Goal: Task Accomplishment & Management: Complete application form

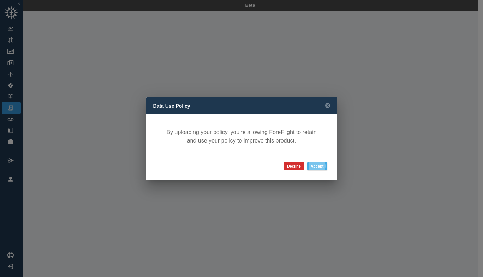
click at [320, 163] on button "Accept" at bounding box center [317, 166] width 20 height 8
click at [316, 167] on button "Accept" at bounding box center [317, 166] width 20 height 8
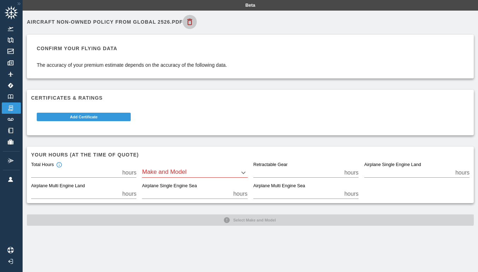
click at [190, 20] on icon "button" at bounding box center [189, 22] width 5 height 6
click at [121, 117] on button "Add Certificate" at bounding box center [84, 117] width 94 height 8
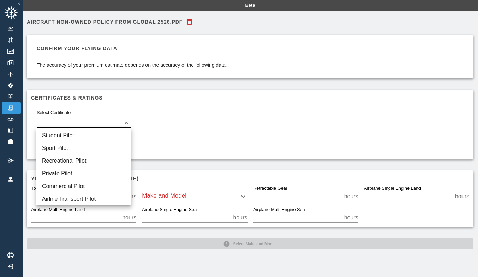
click at [121, 122] on body "Beta Aircraft Non-Owned Policy from Global 2526.pdf Confirm your flying data Th…" at bounding box center [241, 138] width 483 height 277
click at [86, 172] on li "Private Pilot" at bounding box center [83, 173] width 95 height 13
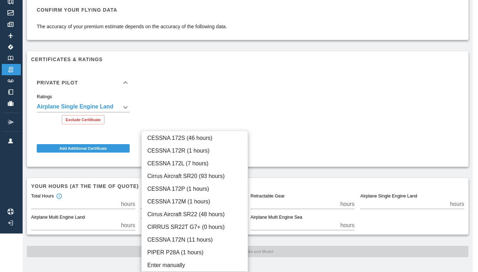
scroll to position [33, 0]
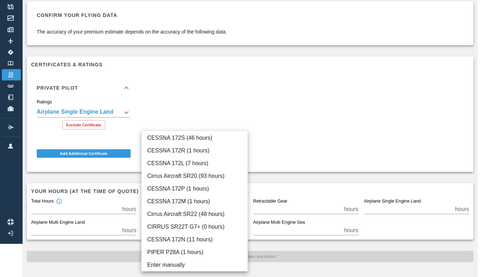
click at [214, 204] on body "**********" at bounding box center [241, 105] width 483 height 277
click at [311, 152] on div at bounding box center [241, 138] width 483 height 277
